Goal: Check status: Check status

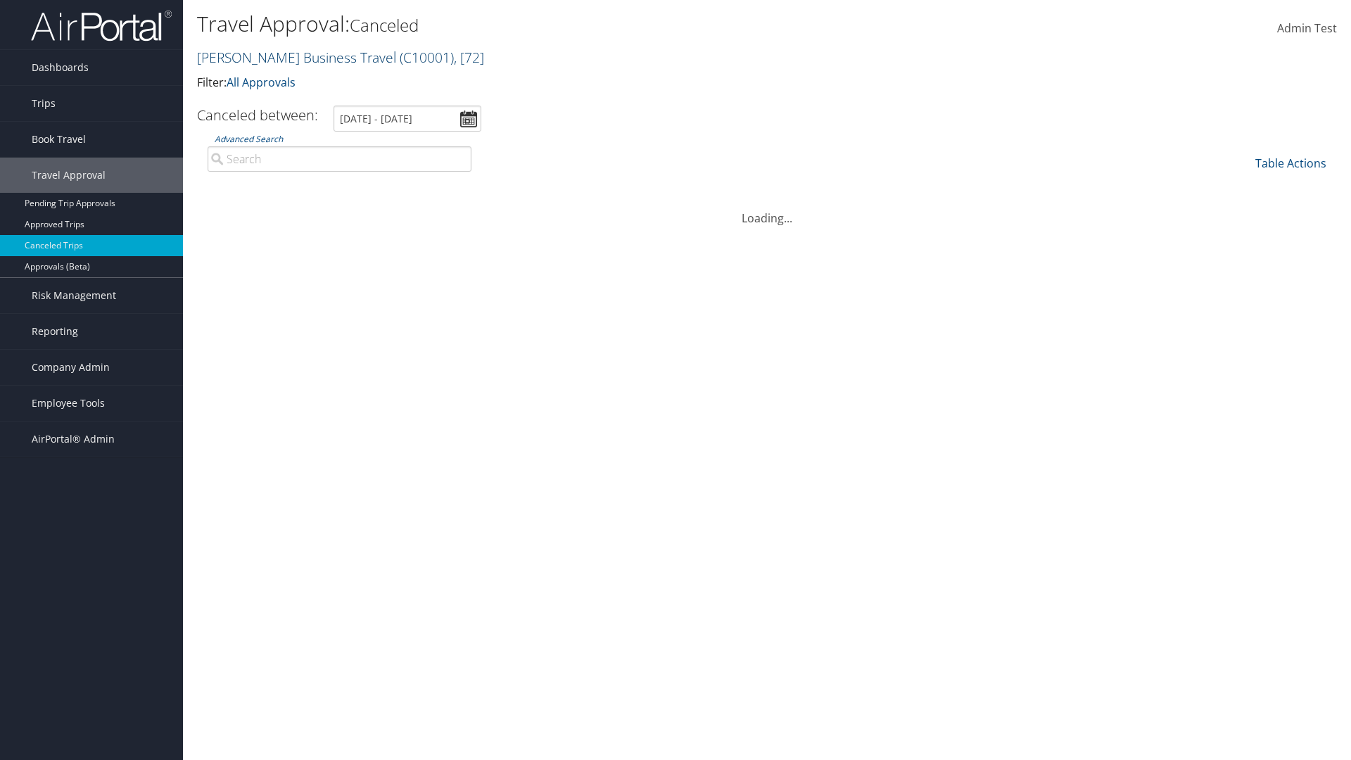
click at [290, 57] on link "Christopherson Business Travel ( C10001 ) , [ 72 ]" at bounding box center [340, 57] width 287 height 19
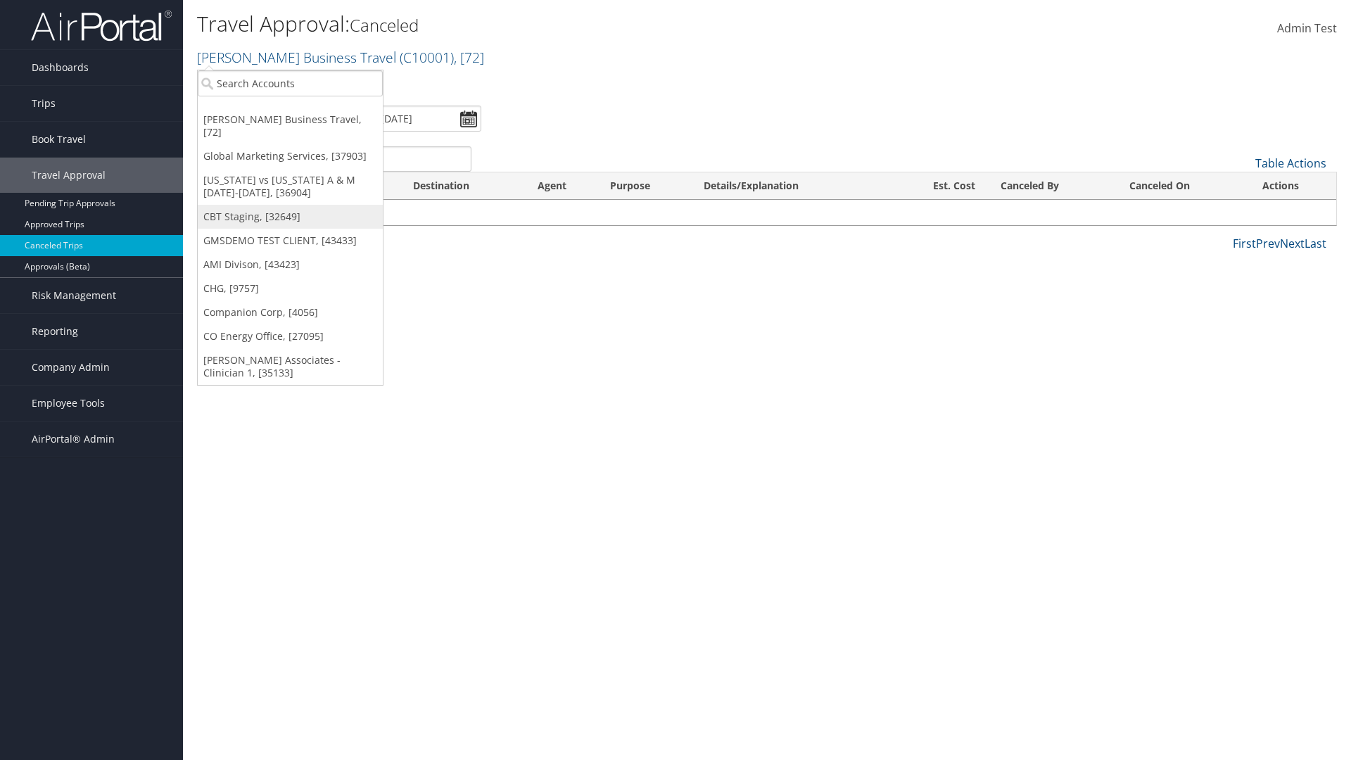
click at [290, 205] on link "CBT Staging, [32649]" at bounding box center [290, 217] width 185 height 24
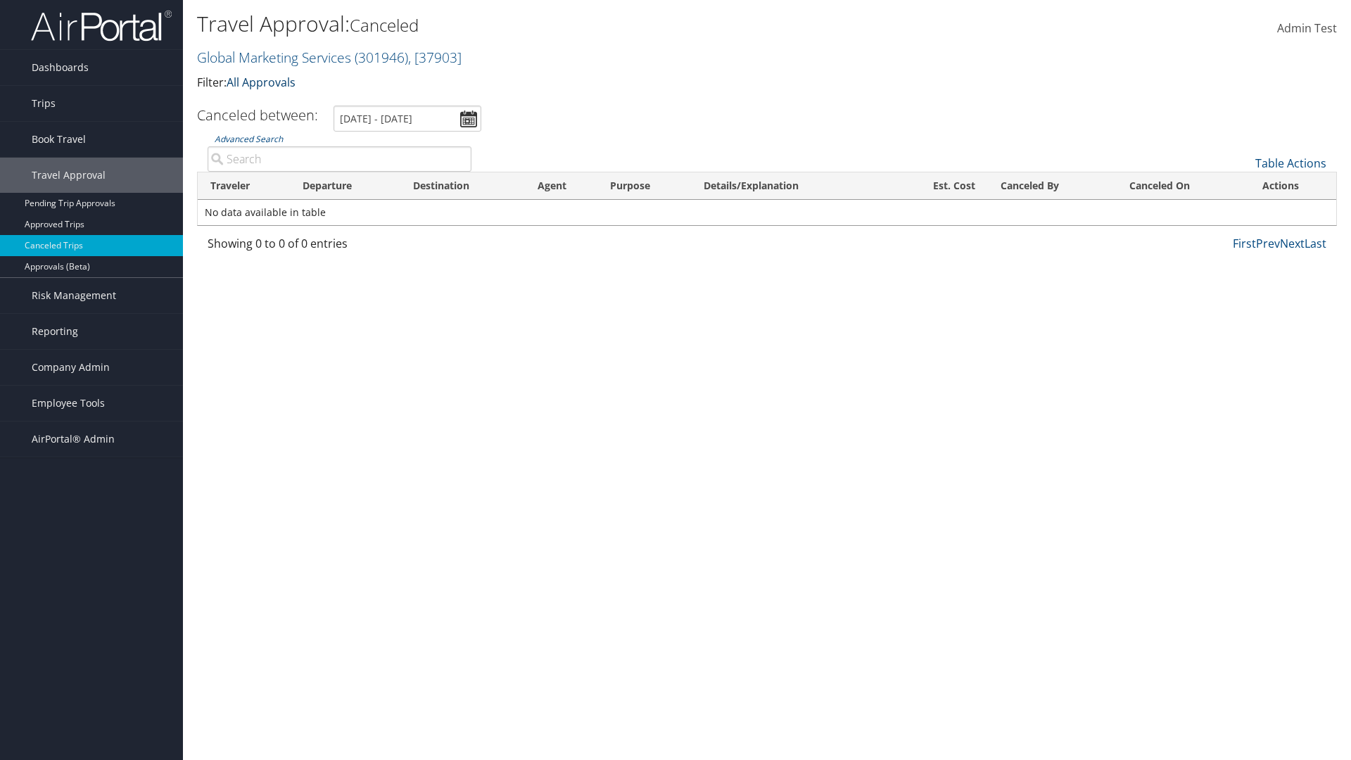
click at [264, 82] on link "All Approvals" at bounding box center [261, 82] width 69 height 15
click at [322, 103] on link "My Approvals" at bounding box center [322, 104] width 185 height 24
click at [243, 186] on th "Traveler" at bounding box center [244, 185] width 92 height 27
click at [462, 186] on th "Destination" at bounding box center [462, 185] width 125 height 27
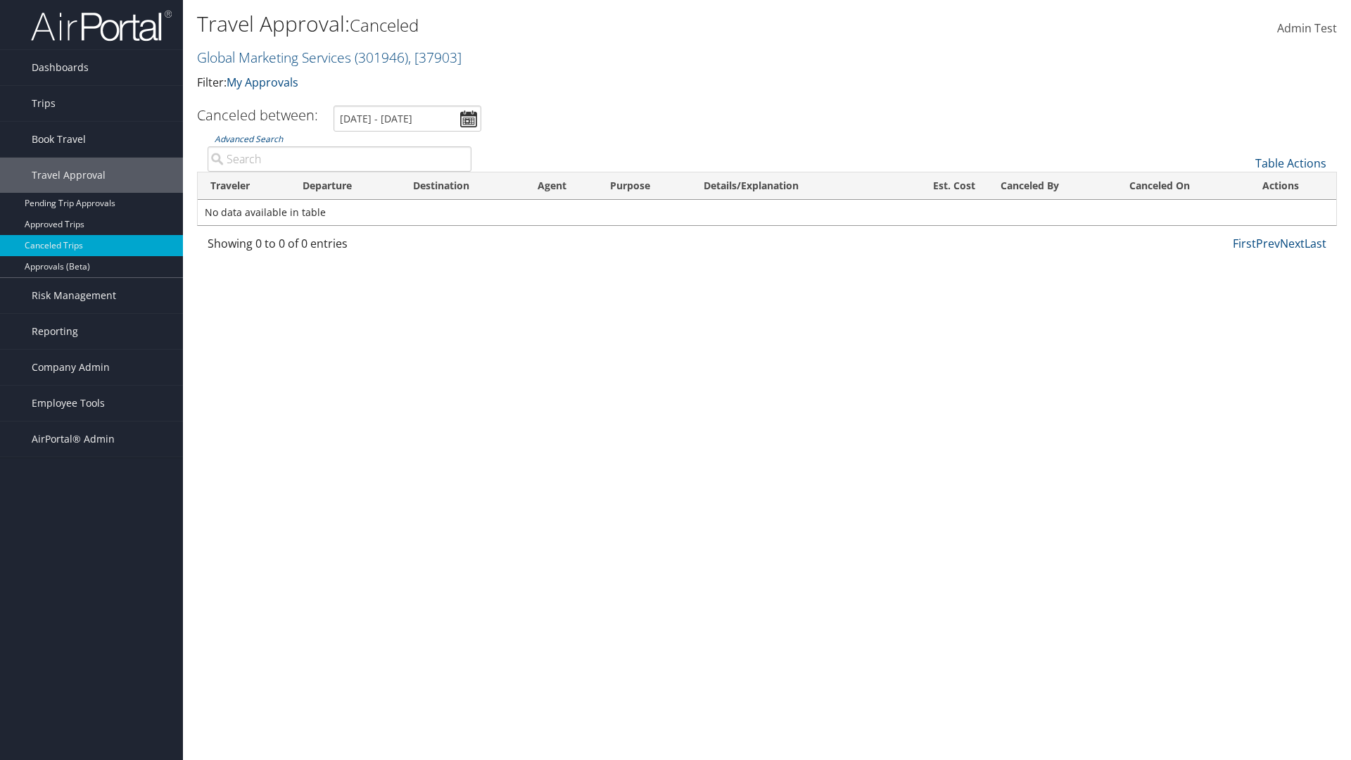
click at [345, 186] on th "Departure" at bounding box center [345, 185] width 111 height 27
click at [939, 186] on th "Est. Cost" at bounding box center [939, 185] width 97 height 27
click at [1052, 186] on th "Canceled By" at bounding box center [1052, 185] width 129 height 27
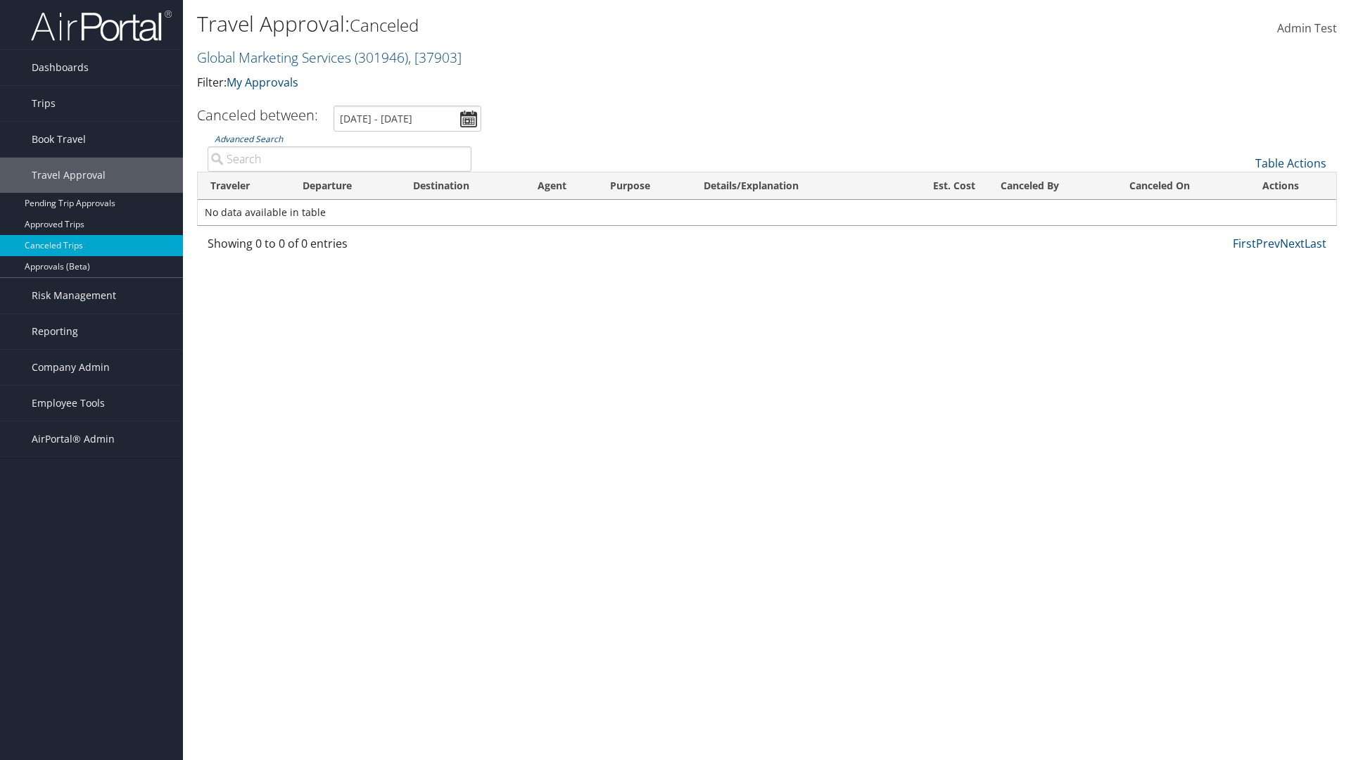
click at [1052, 186] on th "Canceled By" at bounding box center [1052, 185] width 129 height 27
